Goal: Information Seeking & Learning: Learn about a topic

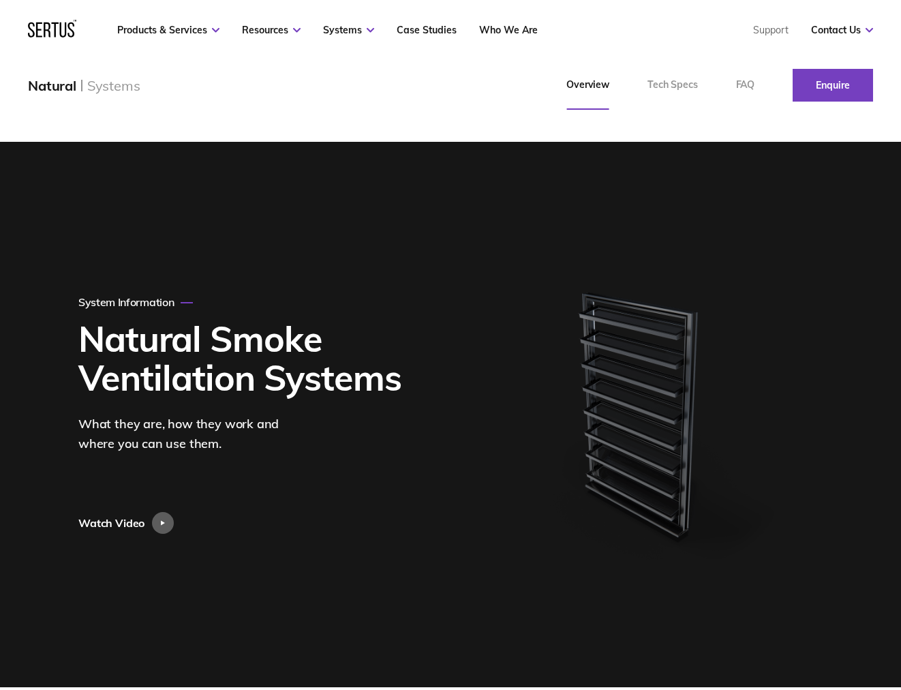
scroll to position [652, 0]
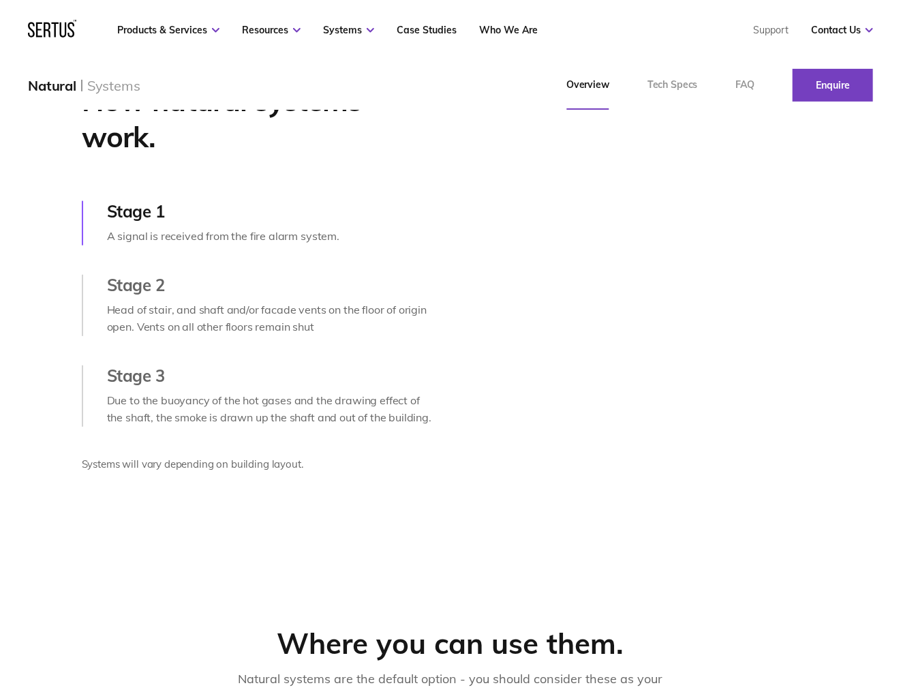
drag, startPoint x: 215, startPoint y: 339, endPoint x: 215, endPoint y: 352, distance: 12.3
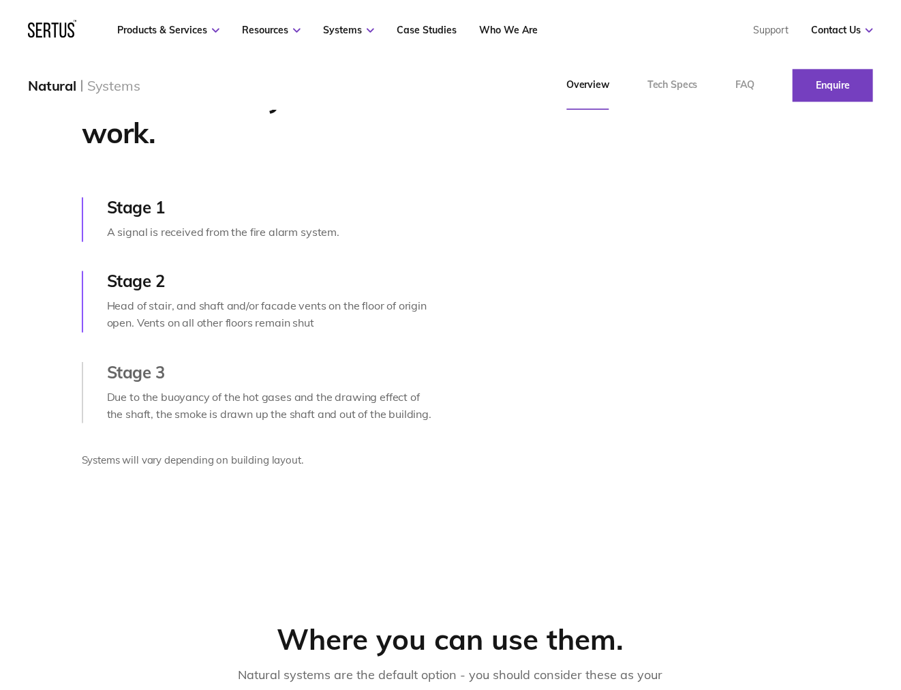
scroll to position [668, 0]
drag, startPoint x: 359, startPoint y: 327, endPoint x: 359, endPoint y: 334, distance: 7.5
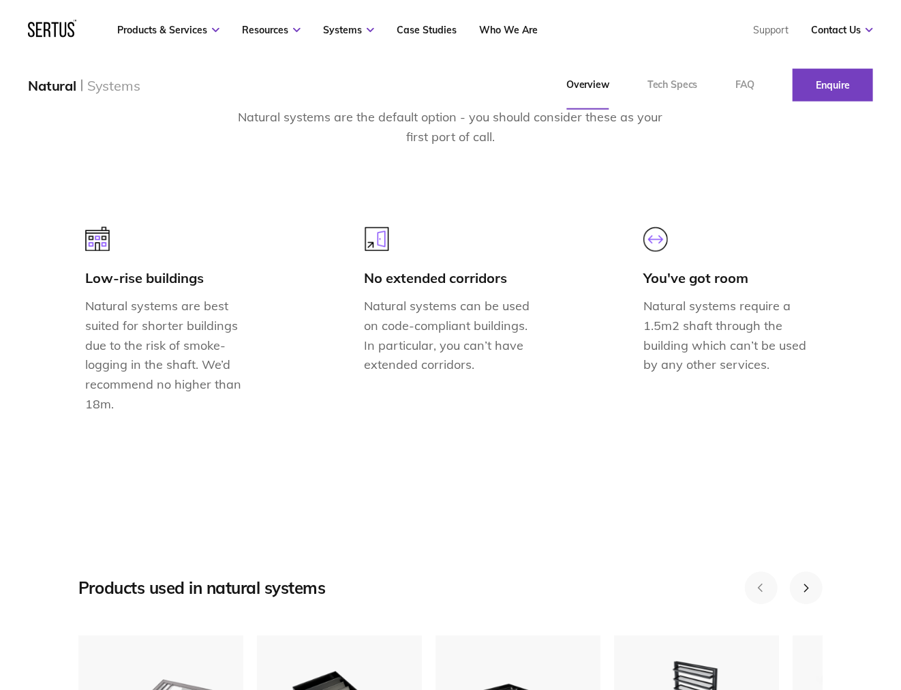
drag, startPoint x: 168, startPoint y: 390, endPoint x: 167, endPoint y: 410, distance: 20.5
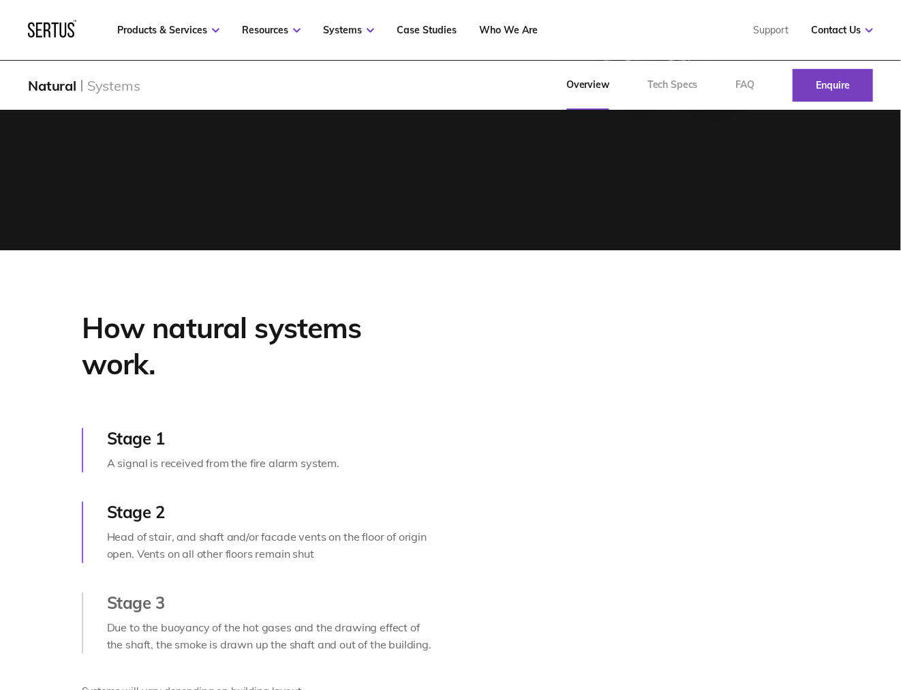
scroll to position [436, 0]
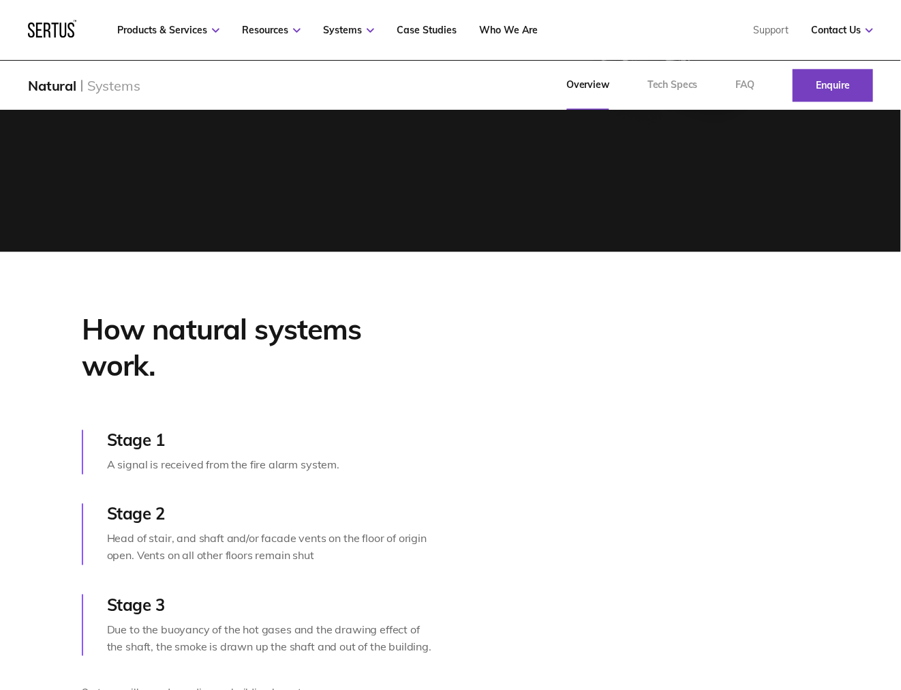
click at [63, 40] on link at bounding box center [52, 34] width 48 height 14
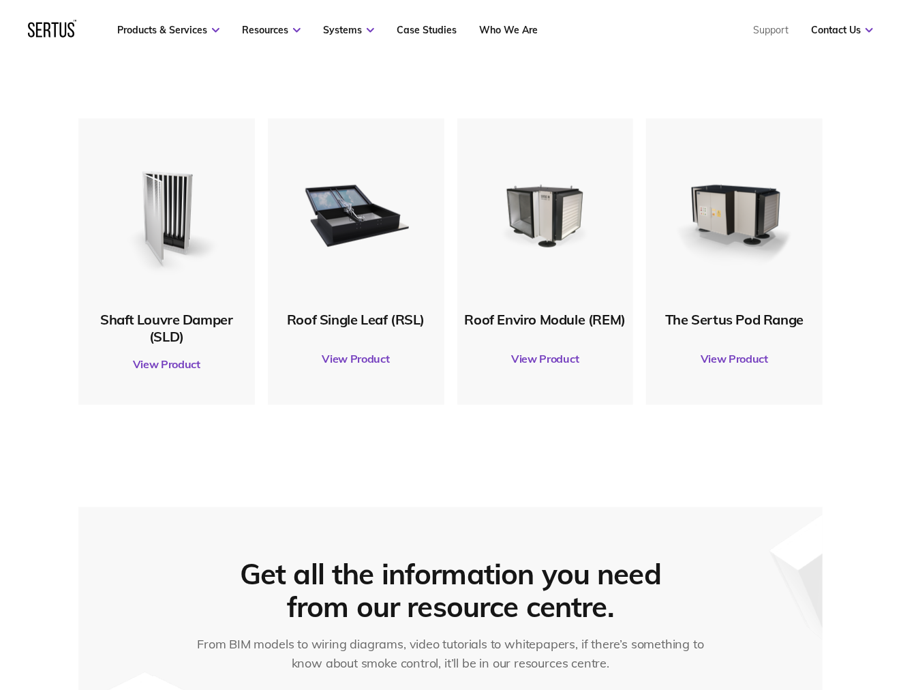
scroll to position [648, 0]
click at [351, 243] on img at bounding box center [356, 215] width 132 height 132
click at [361, 361] on link "View Product" at bounding box center [356, 359] width 163 height 38
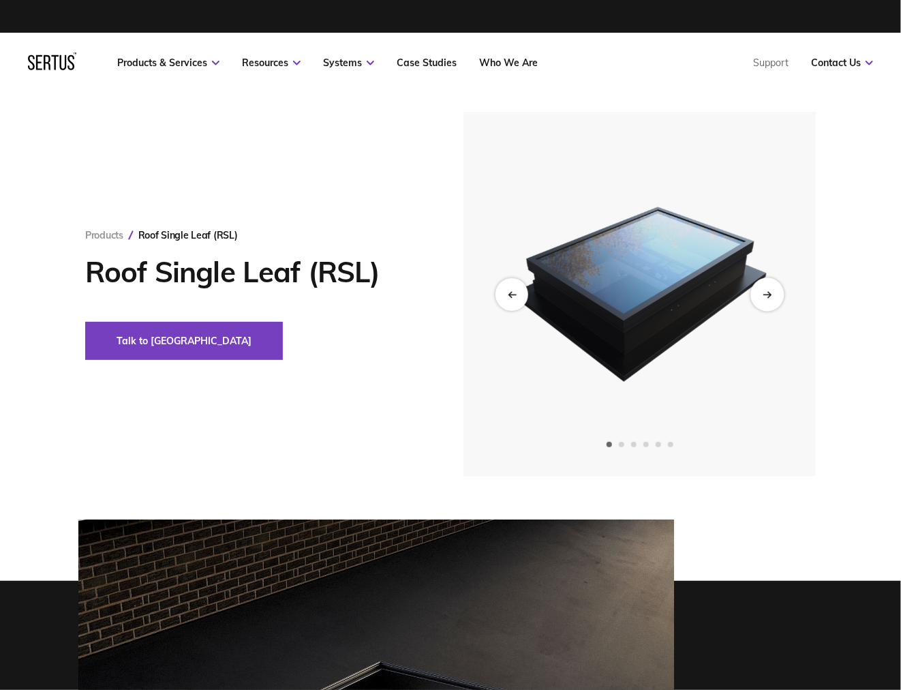
click at [767, 294] on icon "Next slide" at bounding box center [767, 293] width 9 height 7
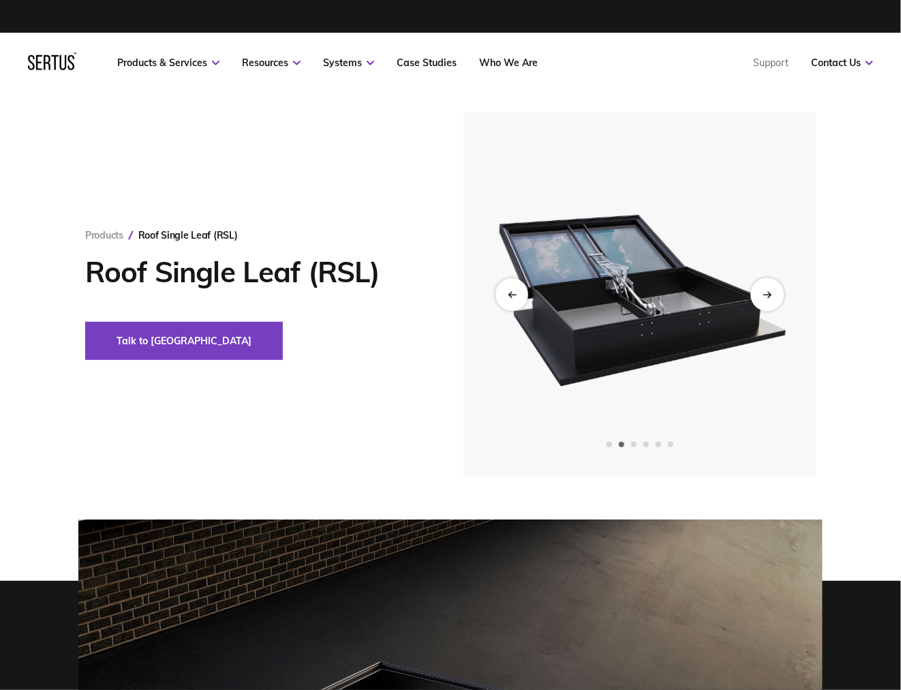
click at [767, 294] on icon "Next slide" at bounding box center [767, 293] width 9 height 7
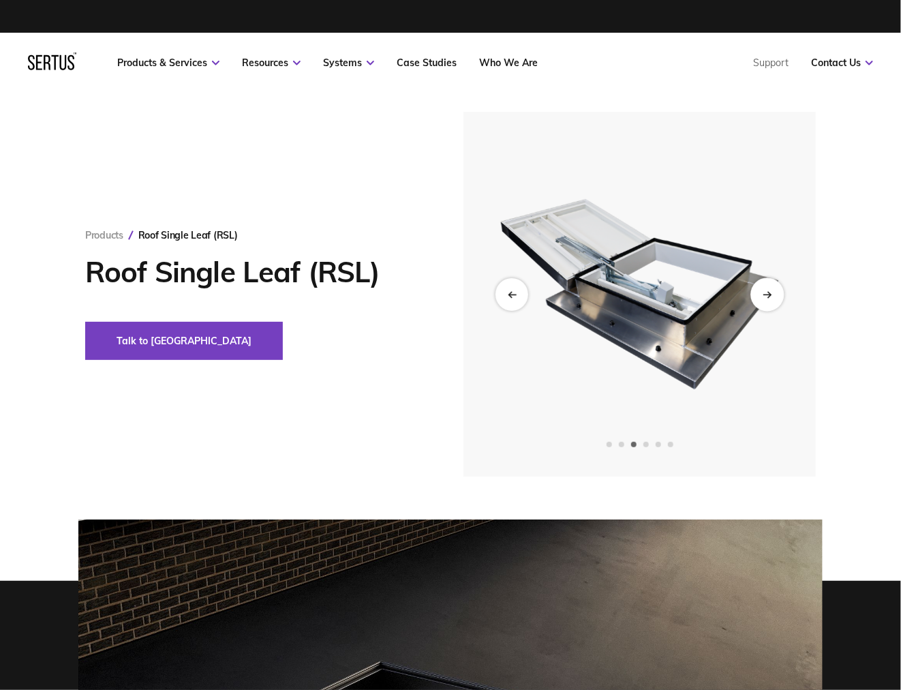
click at [767, 294] on icon "Next slide" at bounding box center [767, 293] width 9 height 7
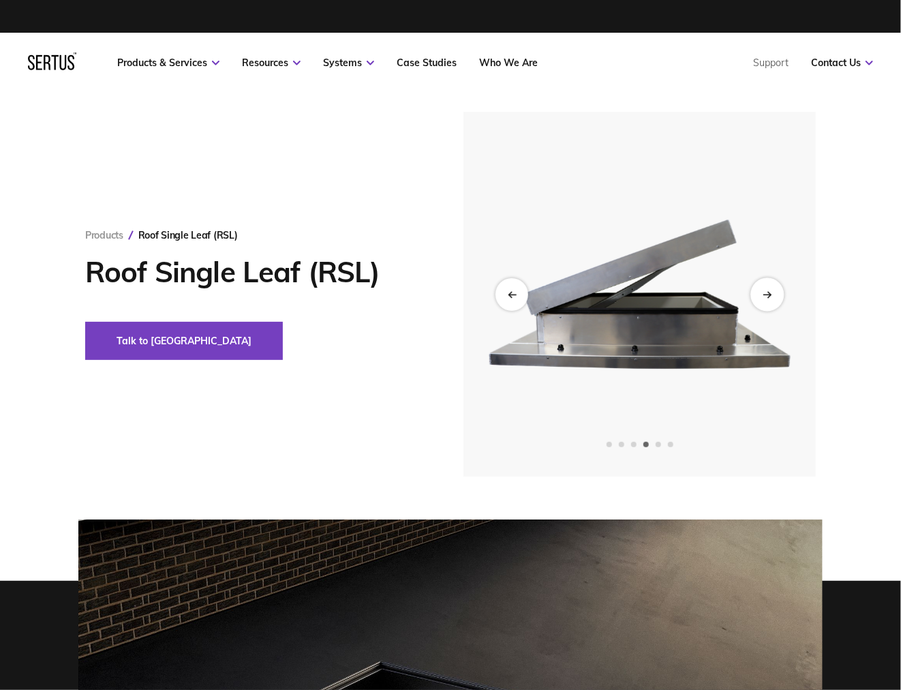
click at [767, 294] on icon "Next slide" at bounding box center [767, 293] width 9 height 7
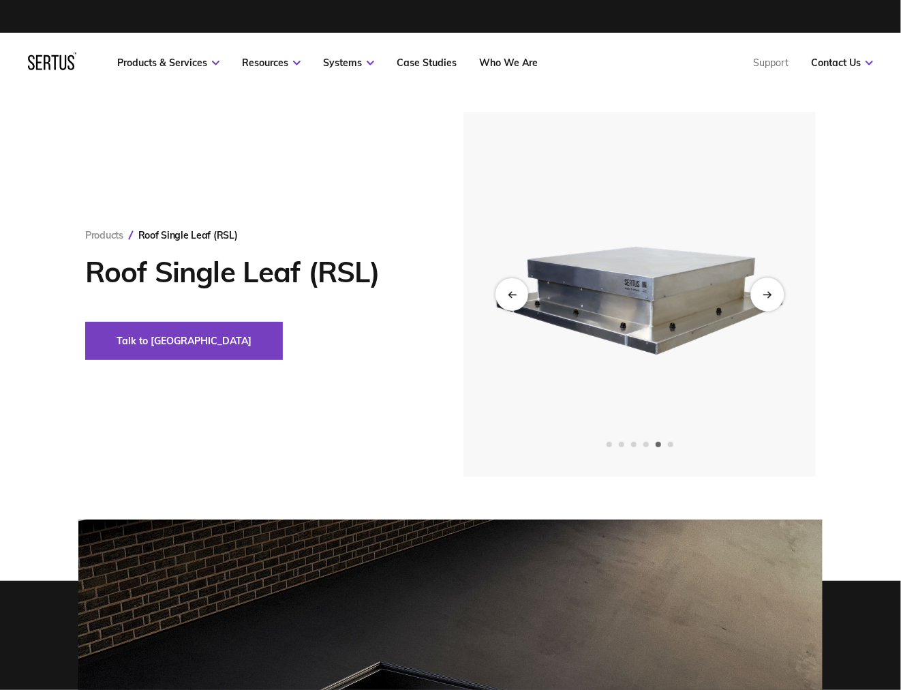
click at [767, 294] on icon "Next slide" at bounding box center [767, 293] width 9 height 7
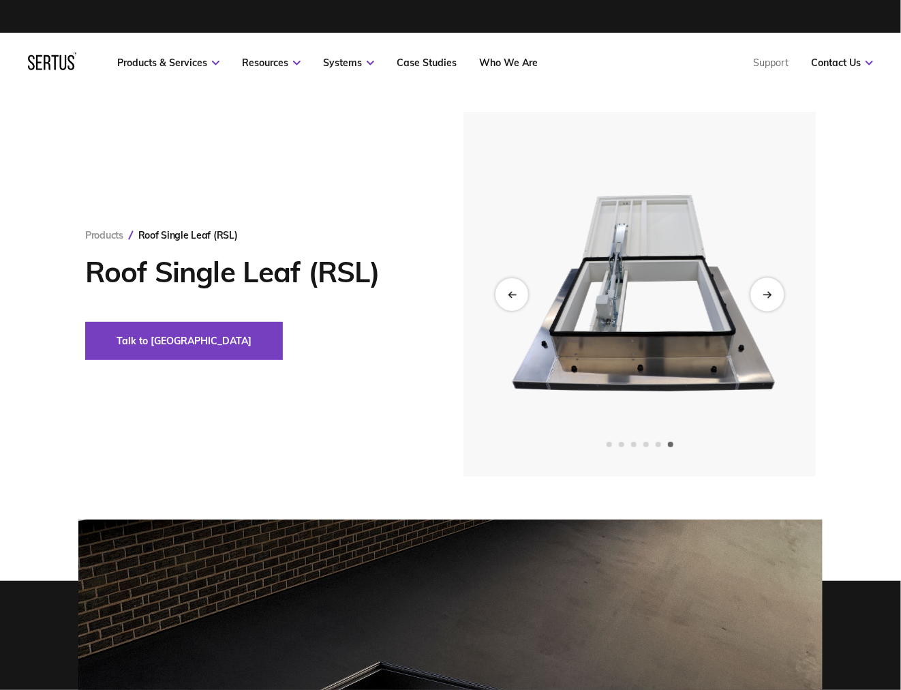
click at [767, 294] on icon "Next slide" at bounding box center [767, 293] width 9 height 7
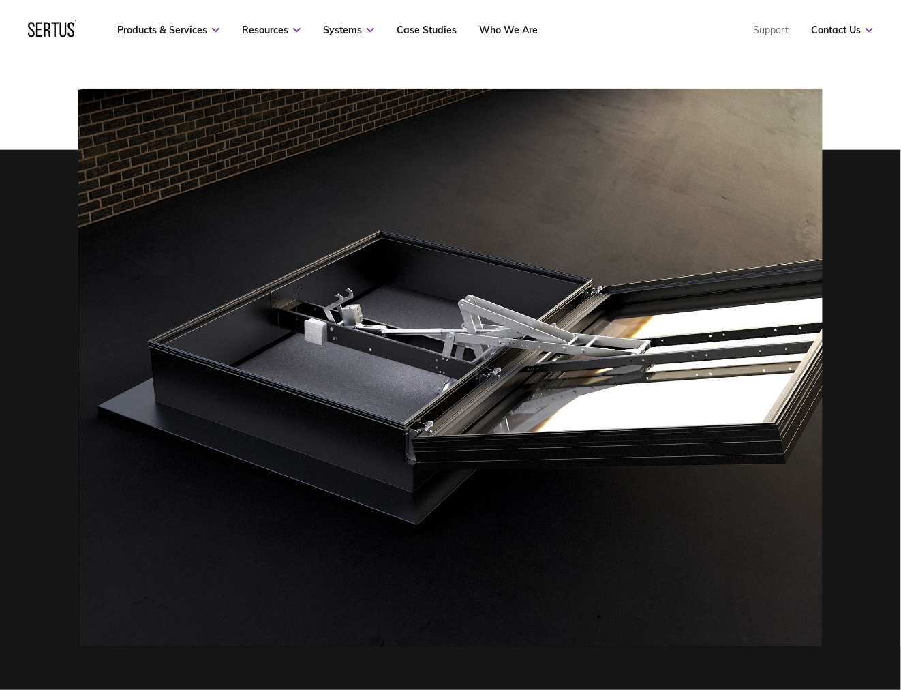
scroll to position [431, 0]
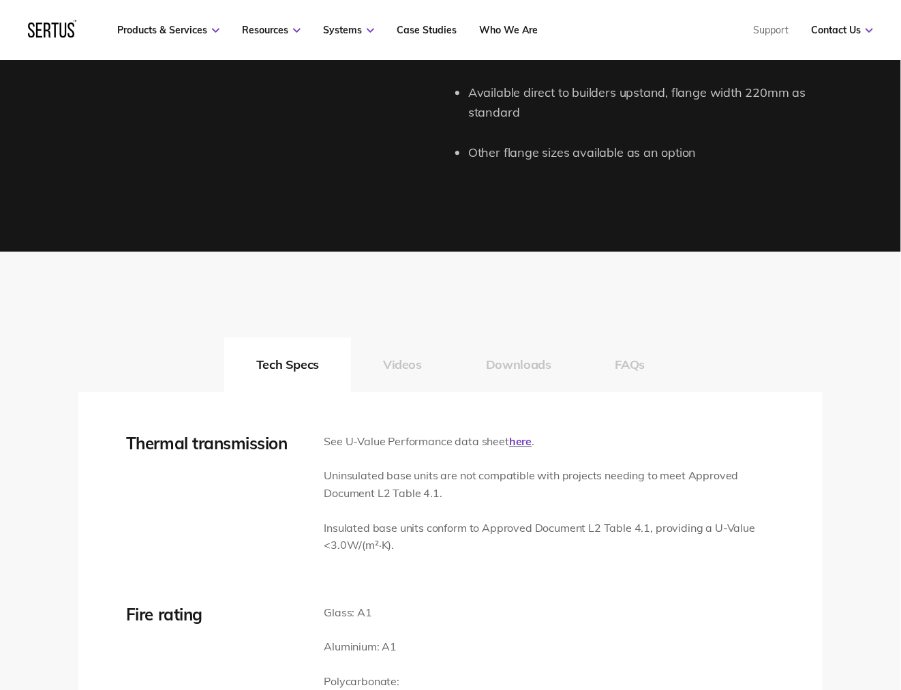
drag, startPoint x: 604, startPoint y: 299, endPoint x: 549, endPoint y: 419, distance: 132.1
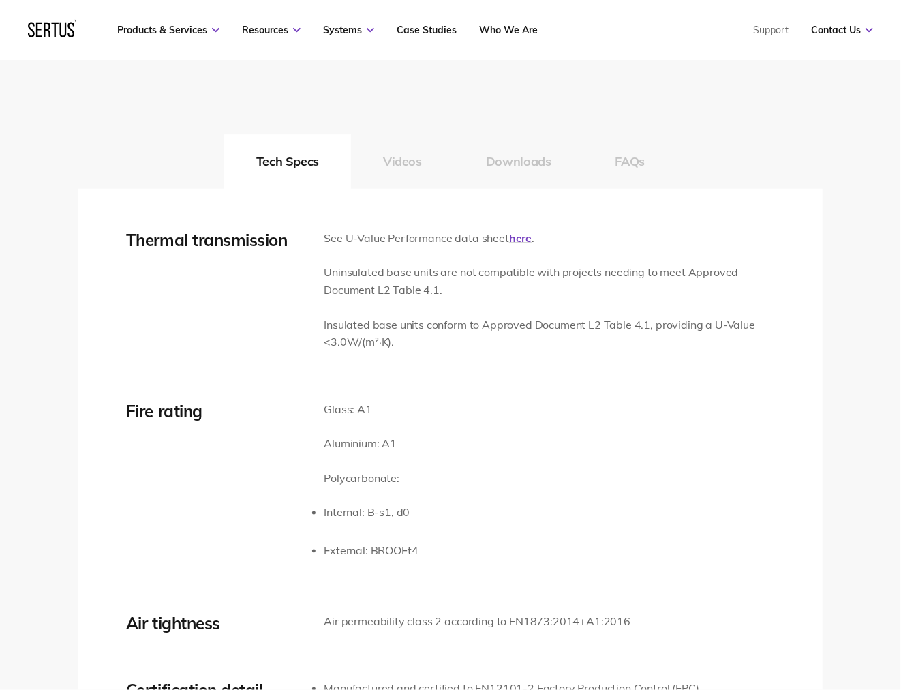
drag, startPoint x: 504, startPoint y: 342, endPoint x: 470, endPoint y: 464, distance: 126.0
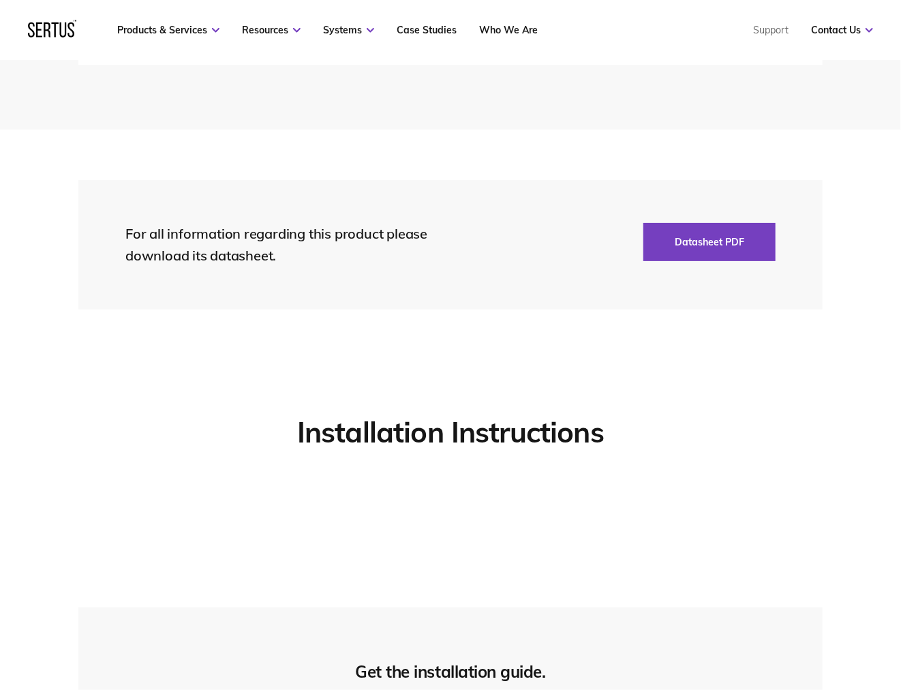
drag, startPoint x: 454, startPoint y: 435, endPoint x: 432, endPoint y: 566, distance: 132.7
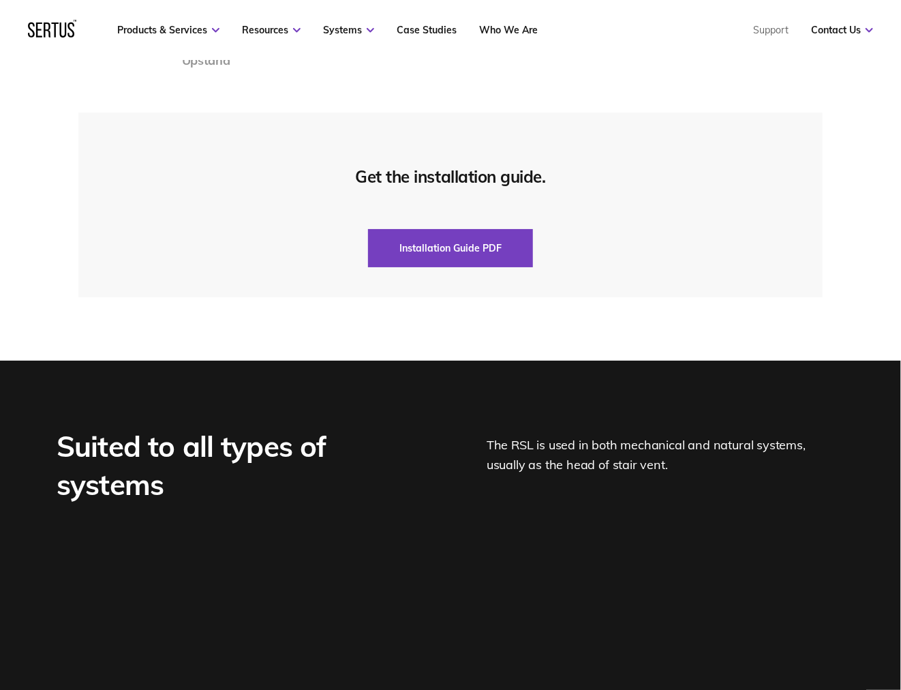
drag, startPoint x: 416, startPoint y: 383, endPoint x: 425, endPoint y: 500, distance: 116.9
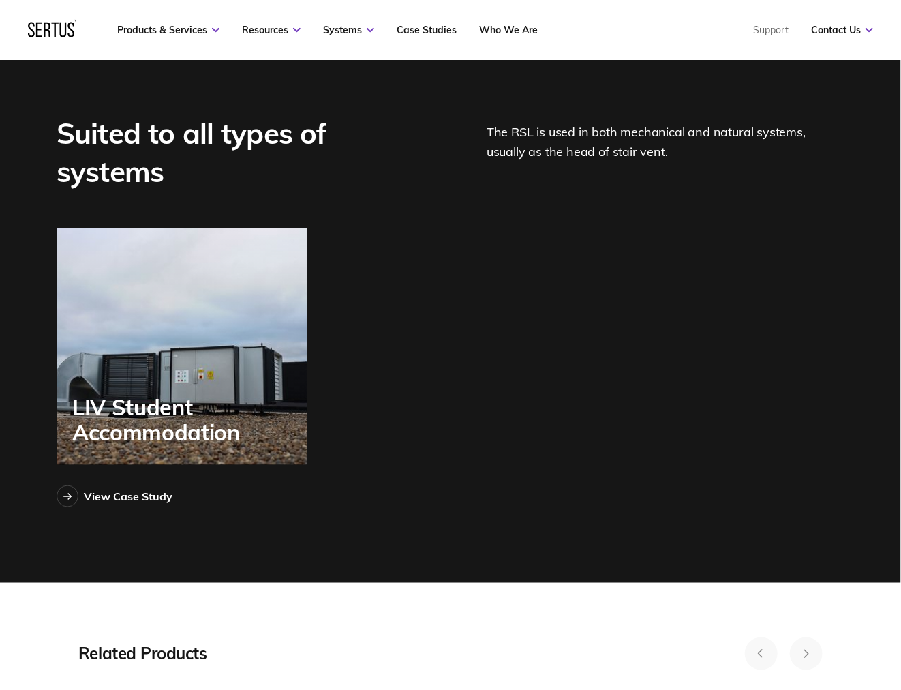
drag, startPoint x: 421, startPoint y: 641, endPoint x: 421, endPoint y: 654, distance: 13.6
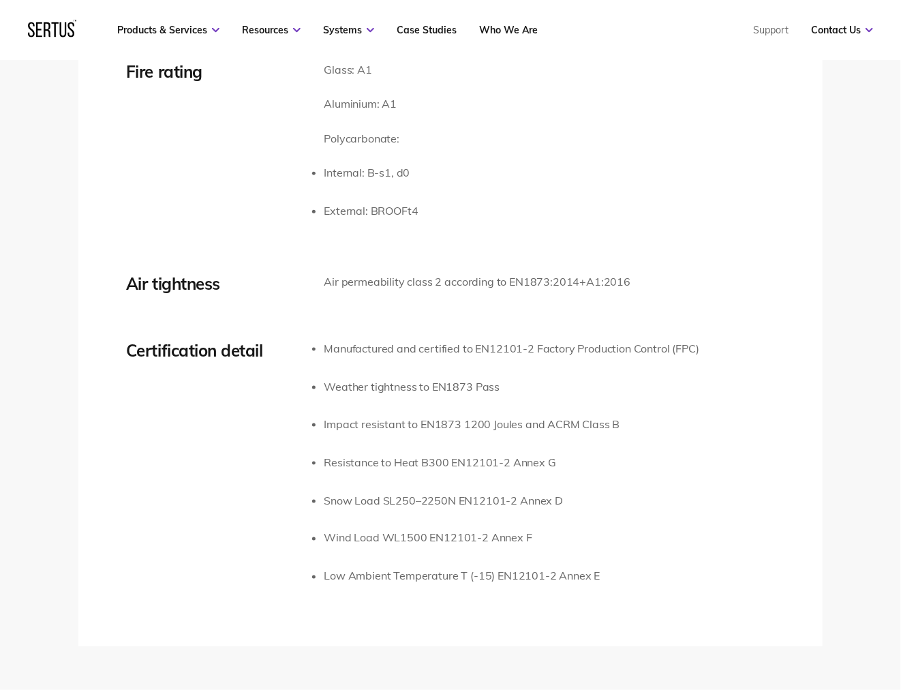
drag, startPoint x: 425, startPoint y: 534, endPoint x: 425, endPoint y: 306, distance: 228.3
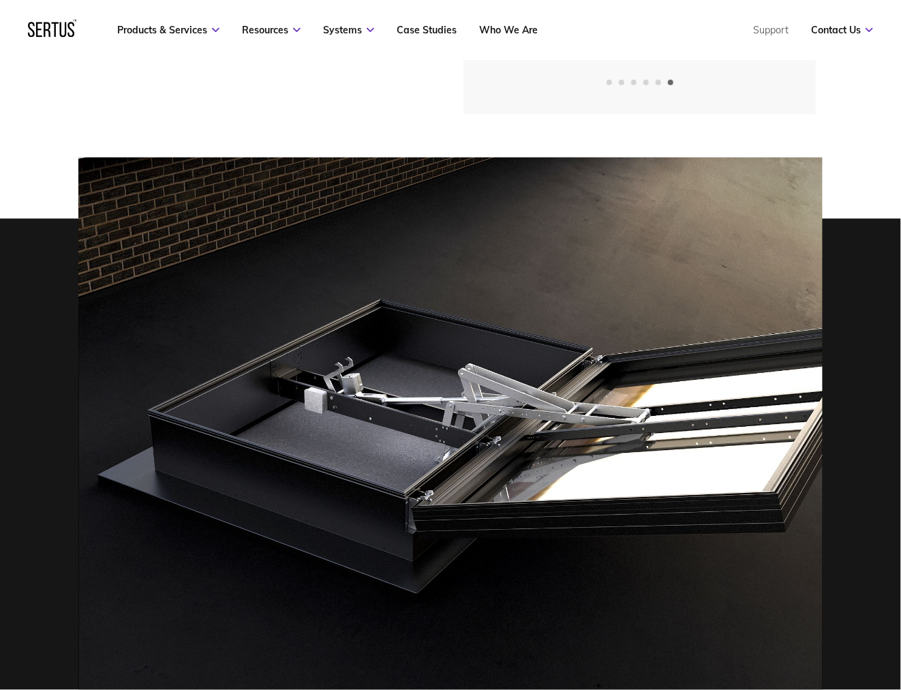
scroll to position [0, 0]
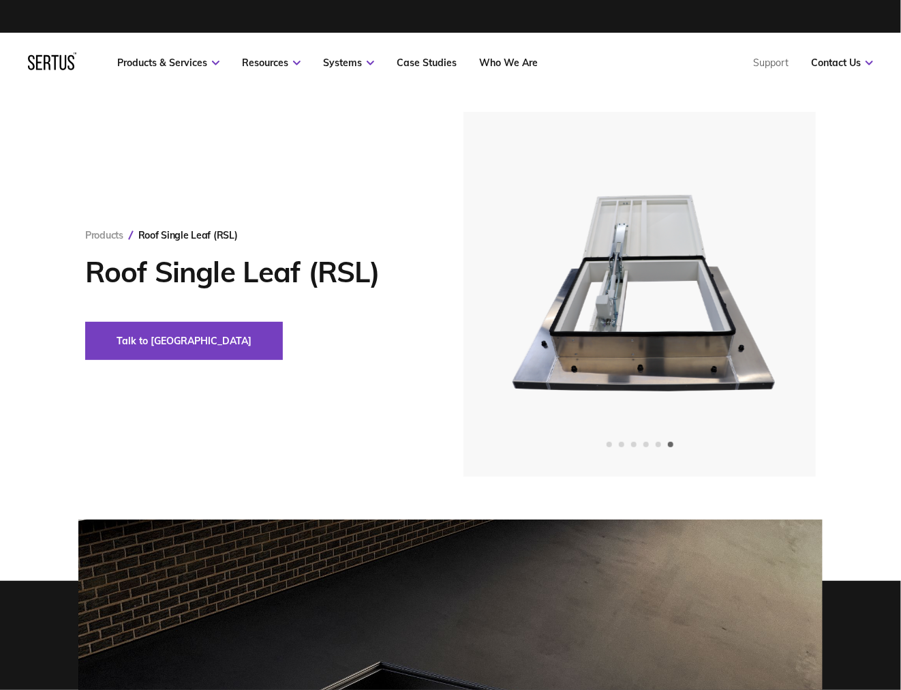
drag, startPoint x: 437, startPoint y: 458, endPoint x: 443, endPoint y: 258, distance: 199.8
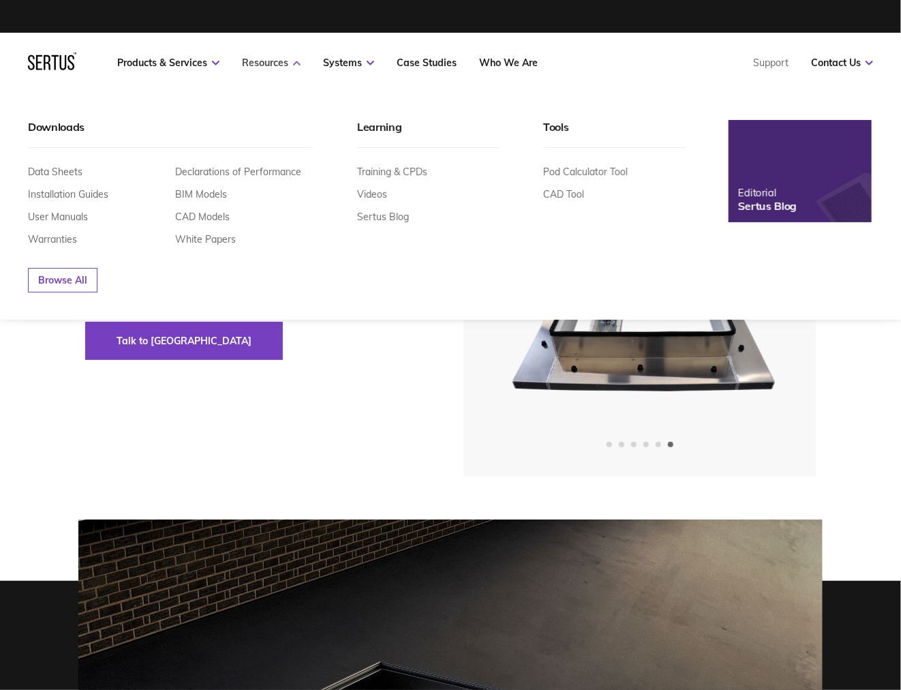
click at [258, 59] on link "Resources" at bounding box center [271, 63] width 59 height 12
click at [63, 123] on div "Downloads" at bounding box center [170, 134] width 285 height 28
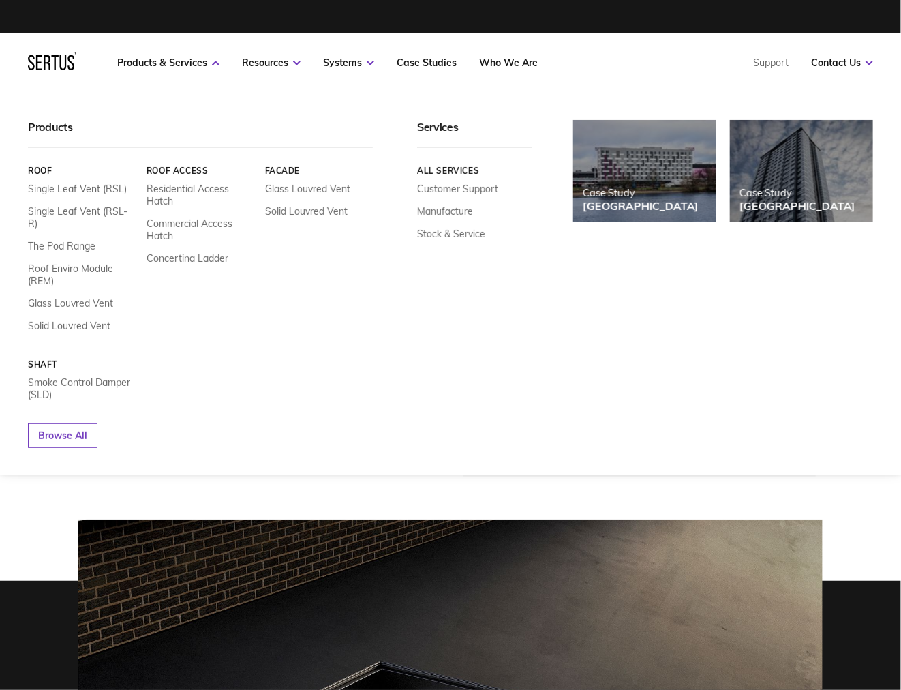
click at [31, 61] on icon at bounding box center [31, 62] width 7 height 15
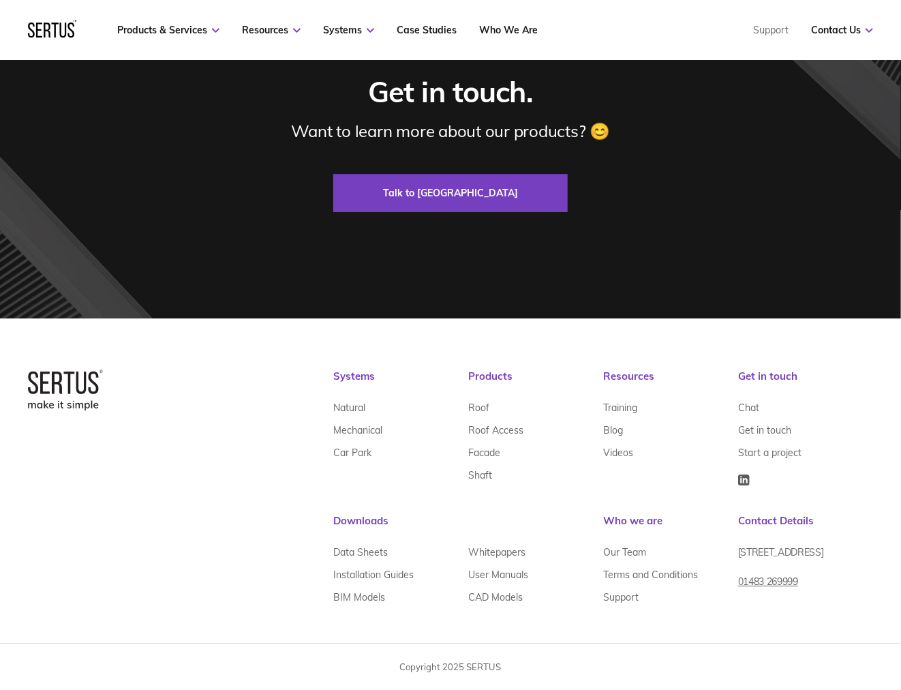
scroll to position [3962, 0]
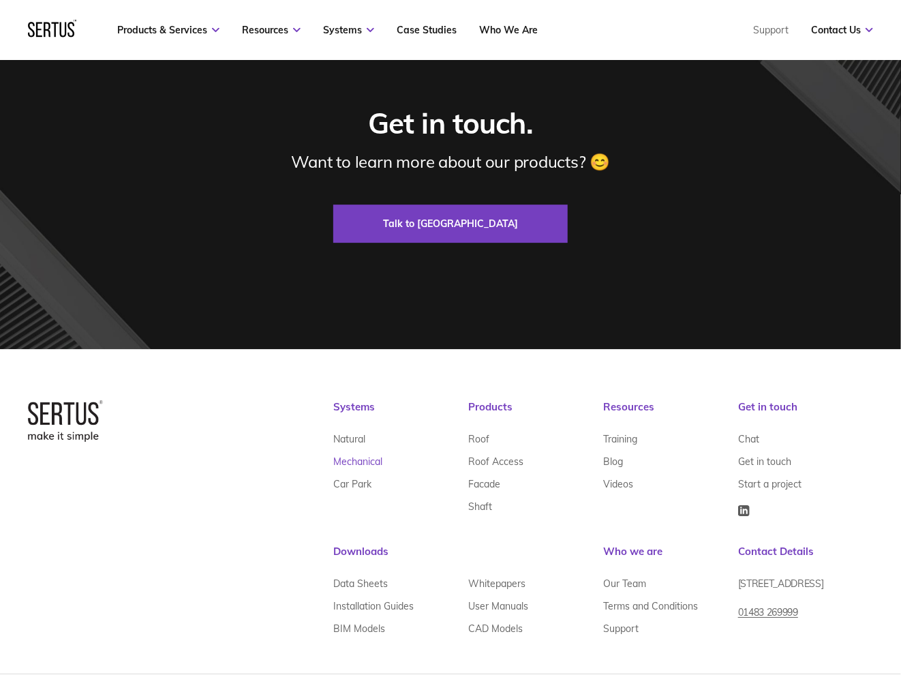
click at [371, 466] on link "Mechanical" at bounding box center [357, 462] width 49 height 22
